Goal: Communication & Community: Answer question/provide support

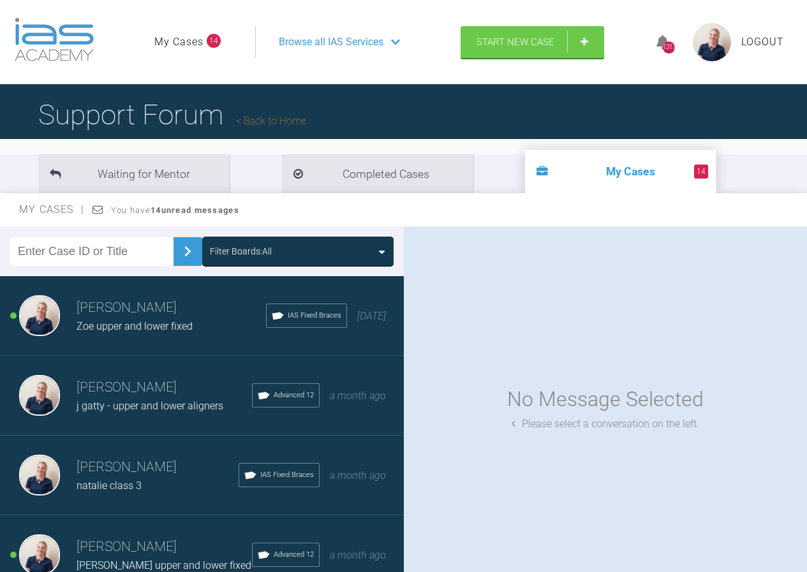
drag, startPoint x: 249, startPoint y: 258, endPoint x: 257, endPoint y: 258, distance: 7.7
click at [250, 256] on div "Filter Boards: All" at bounding box center [241, 251] width 62 height 14
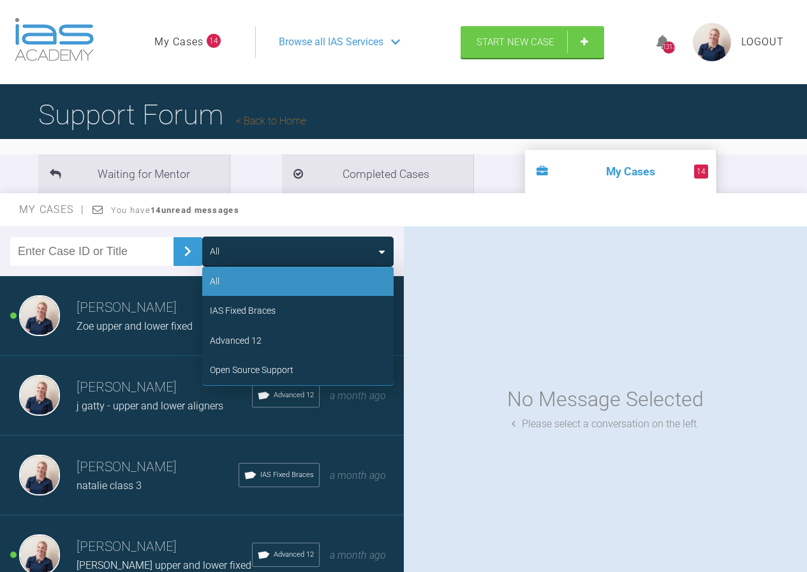
click at [276, 332] on div "Advanced 12" at bounding box center [297, 340] width 191 height 29
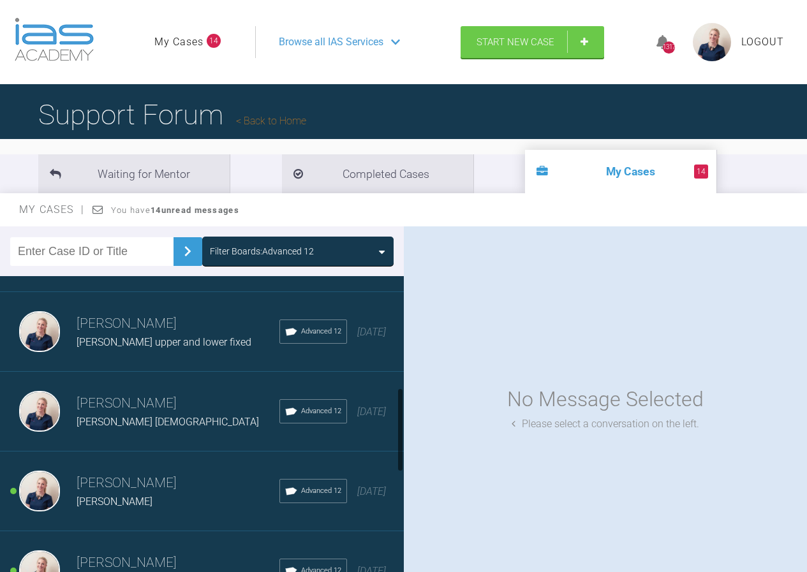
scroll to position [447, 0]
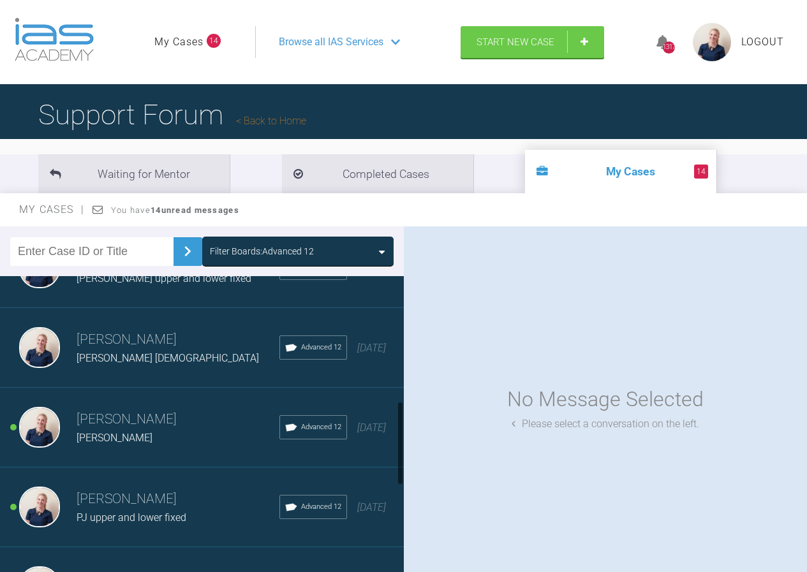
click at [144, 380] on div "[PERSON_NAME] [PERSON_NAME] [DEMOGRAPHIC_DATA] Advanced 12 [DATE]" at bounding box center [206, 348] width 413 height 80
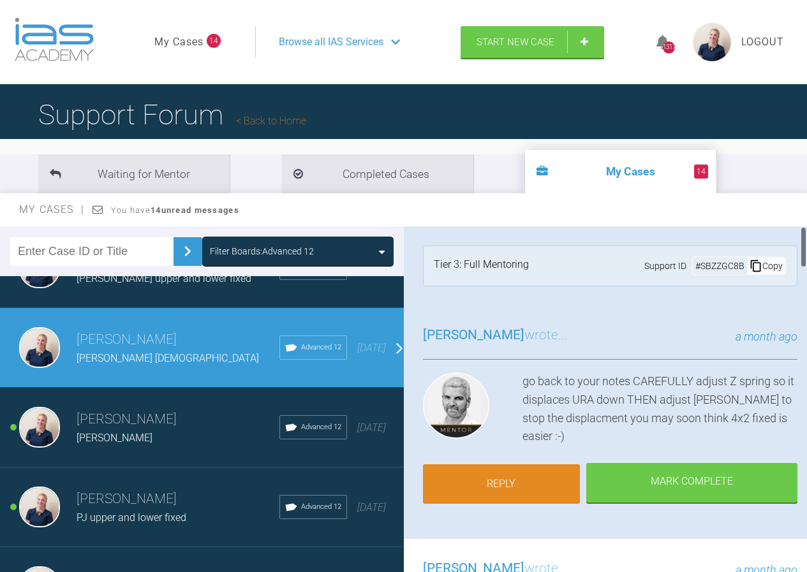
click at [515, 485] on link "Reply" at bounding box center [502, 484] width 158 height 40
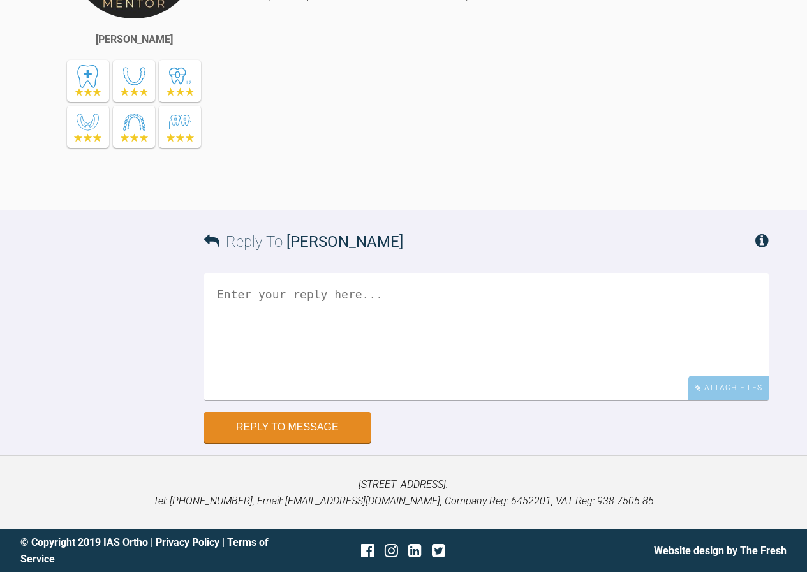
scroll to position [6100, 0]
click at [718, 387] on div "Attach Files" at bounding box center [728, 388] width 80 height 25
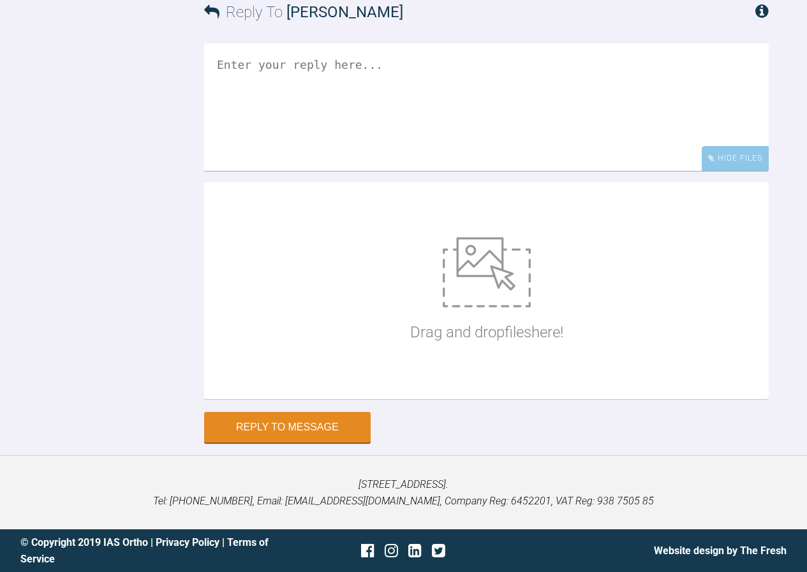
click at [495, 307] on img at bounding box center [487, 272] width 88 height 70
type input "C:\fakepath\mpatterson4.jpg"
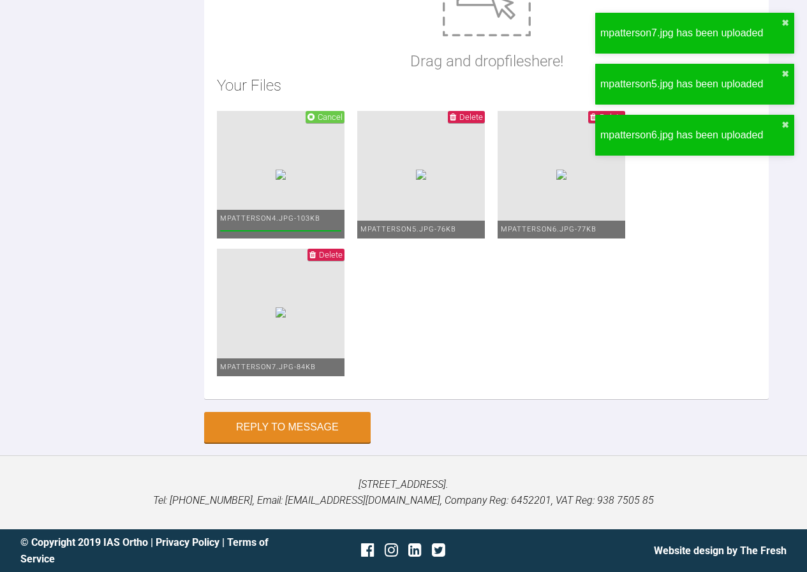
scroll to position [6419, 0]
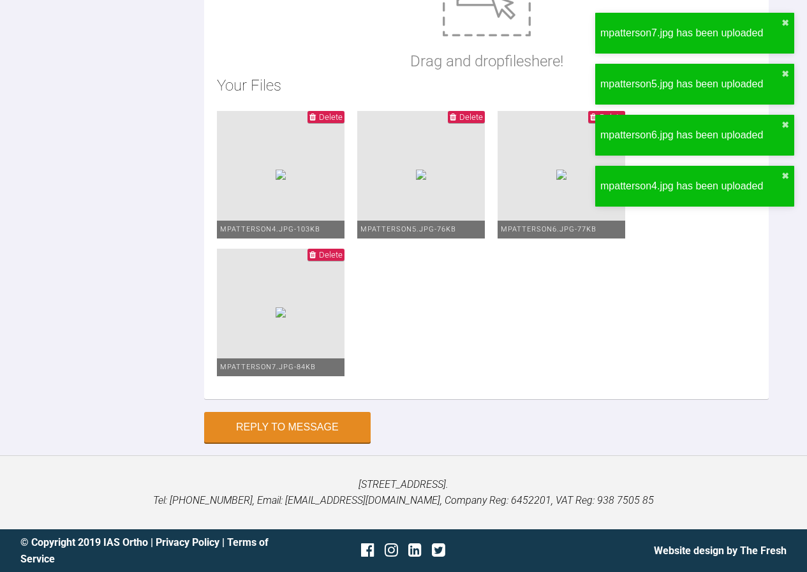
click at [343, 122] on span "Delete" at bounding box center [331, 117] width 24 height 10
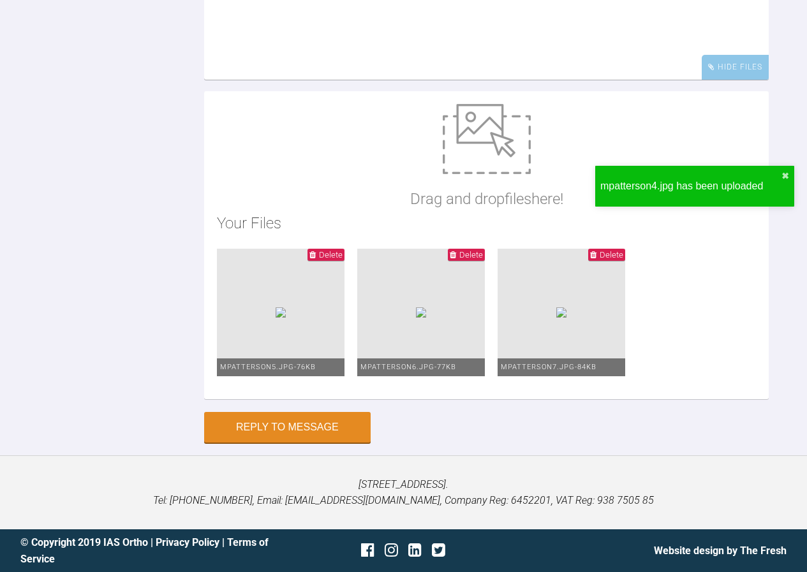
scroll to position [6036, 0]
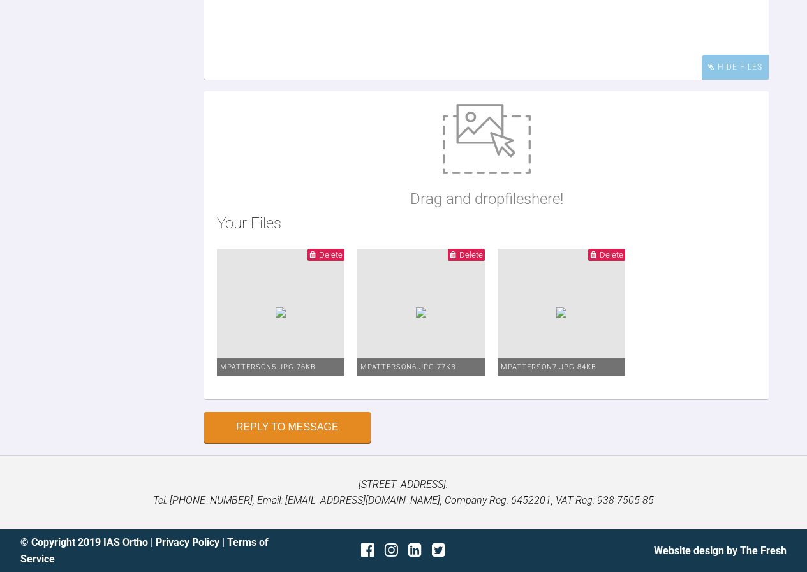
click at [350, 80] on textarea at bounding box center [486, 16] width 565 height 128
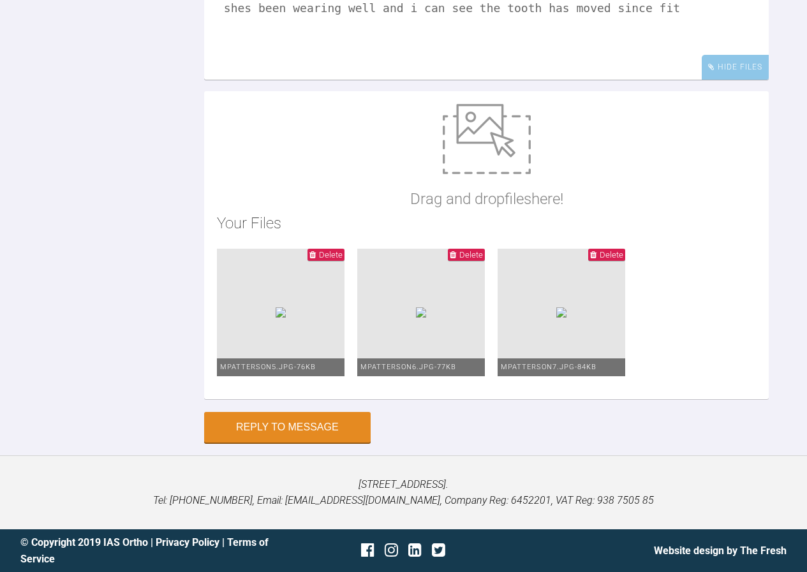
drag, startPoint x: 230, startPoint y: 375, endPoint x: 566, endPoint y: 407, distance: 338.3
click at [561, 80] on textarea "tooth movement fo far, ive reactivated it and have suggested seeing her again i…" at bounding box center [486, 16] width 565 height 128
type textarea "tooth movement fo far, ive reactivated it and have suggested seeing her again i…"
click at [314, 428] on button "Reply to Message" at bounding box center [287, 428] width 166 height 31
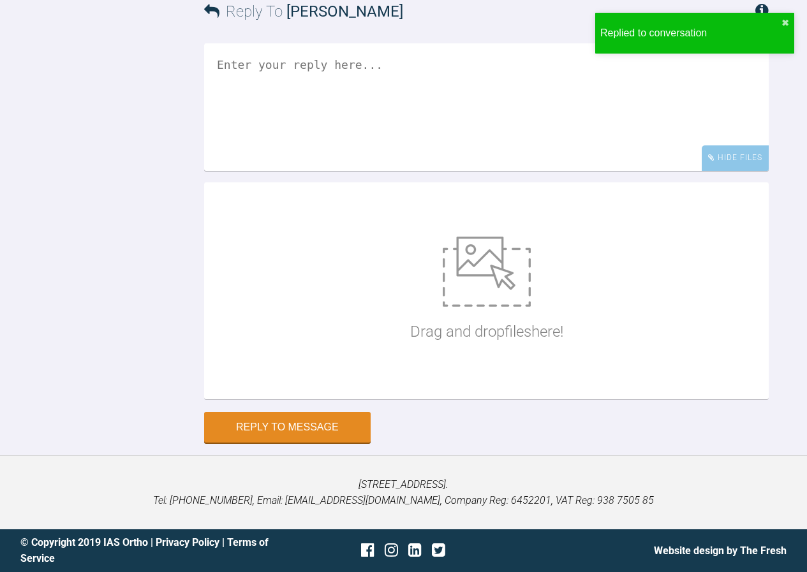
scroll to position [6381, 0]
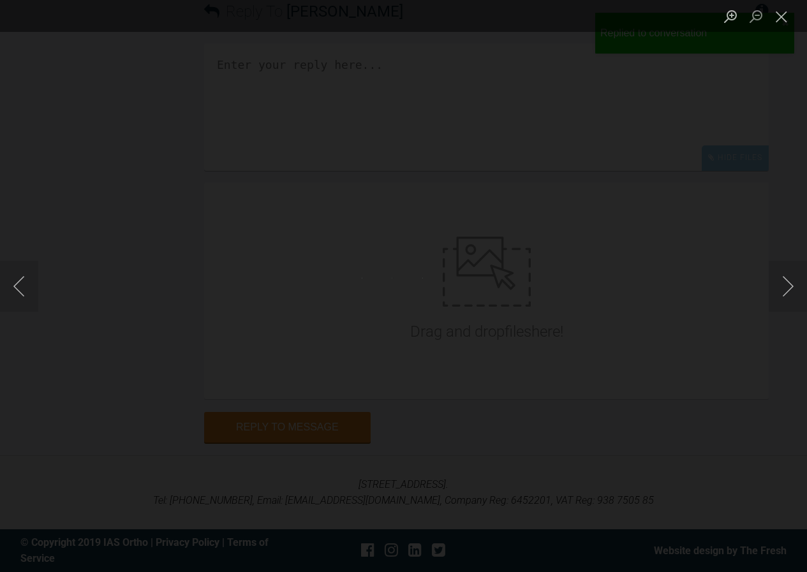
click at [372, 285] on img "Lightbox" at bounding box center [373, 286] width 23 height 16
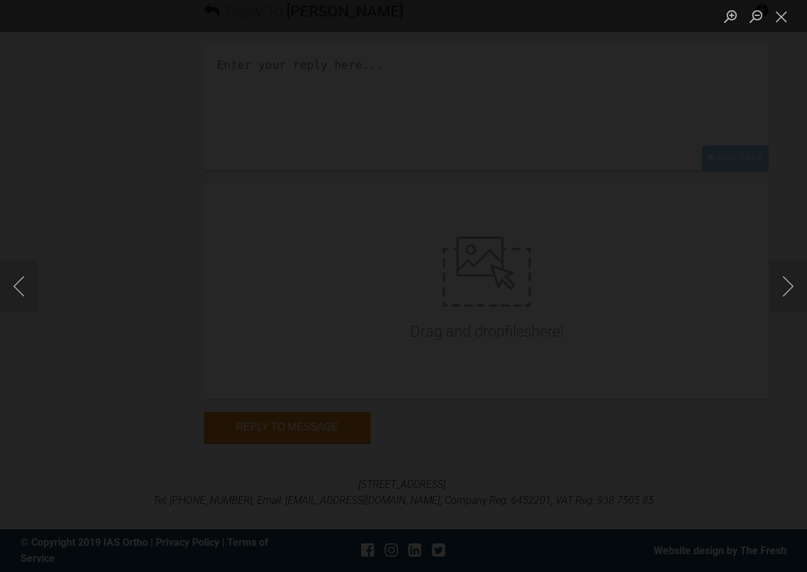
click at [413, 338] on img "Lightbox" at bounding box center [435, 286] width 1621 height 1149
click at [774, 18] on button "Close lightbox" at bounding box center [782, 16] width 26 height 22
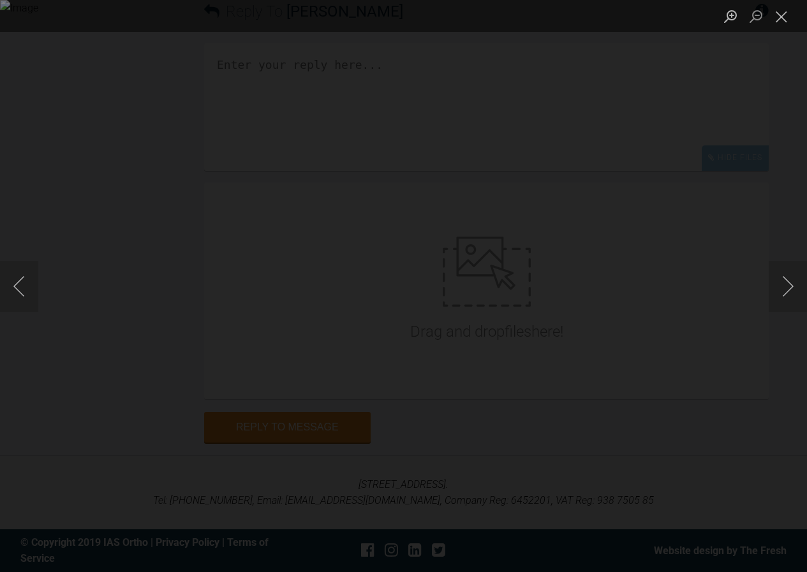
click at [598, 247] on div "Lightbox" at bounding box center [403, 286] width 807 height 572
click at [425, 333] on img "Lightbox" at bounding box center [403, 286] width 807 height 572
click at [381, 286] on img "Lightbox" at bounding box center [381, 238] width 1621 height 1149
click at [390, 284] on img "Lightbox" at bounding box center [397, 263] width 1621 height 1149
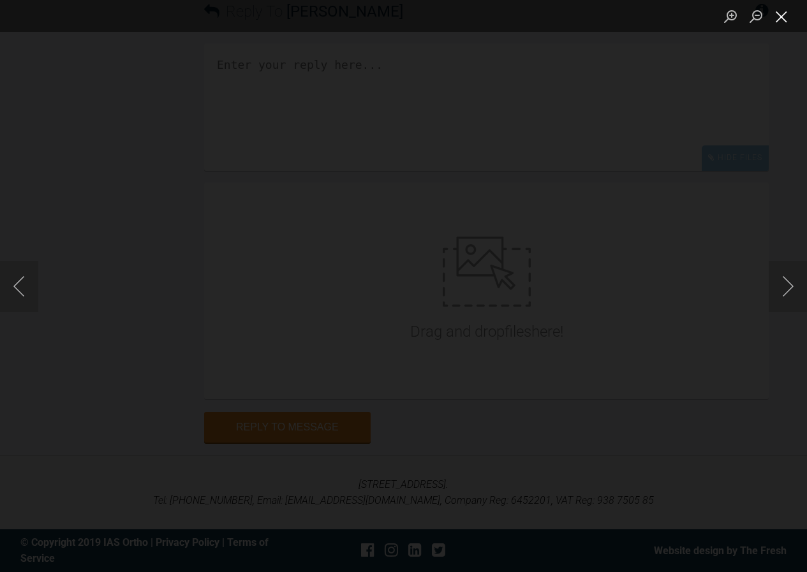
click at [779, 17] on button "Close lightbox" at bounding box center [782, 16] width 26 height 22
